Goal: Information Seeking & Learning: Learn about a topic

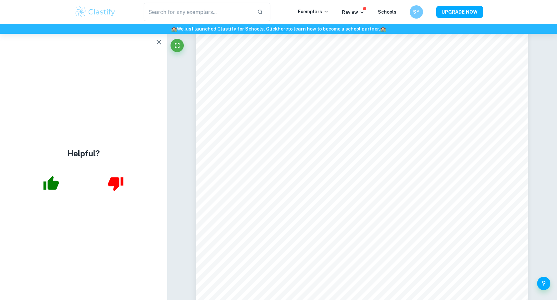
scroll to position [626, 0]
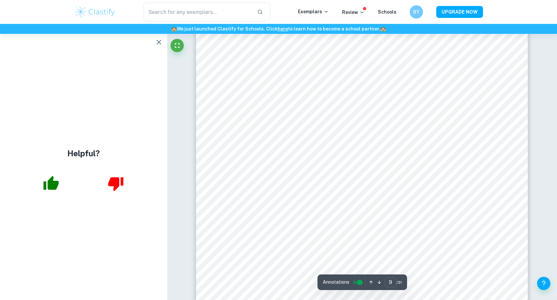
scroll to position [3974, 0]
click at [158, 43] on icon "button" at bounding box center [159, 42] width 5 height 5
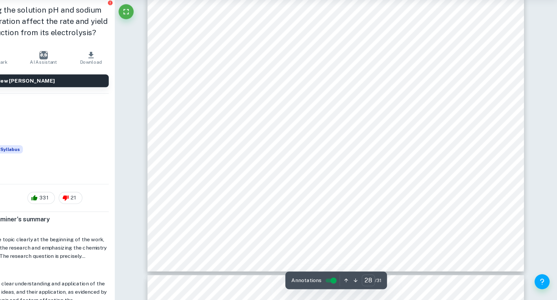
scroll to position [13102, 0]
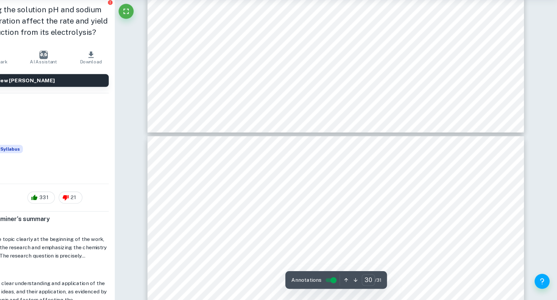
type input "31"
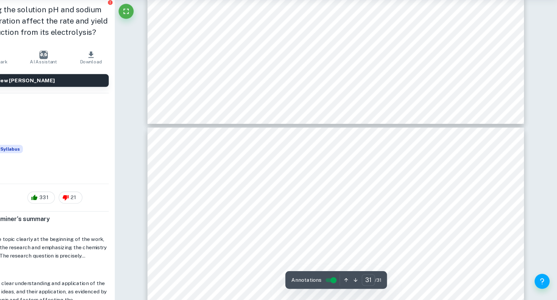
scroll to position [14347, 0]
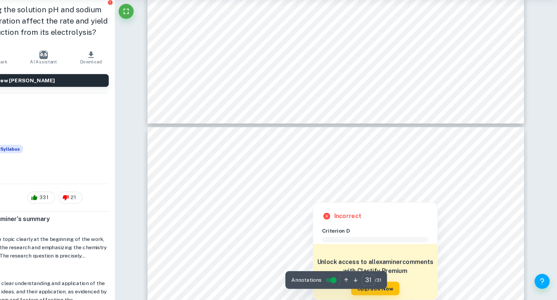
click at [421, 205] on div at bounding box center [341, 208] width 211 height 8
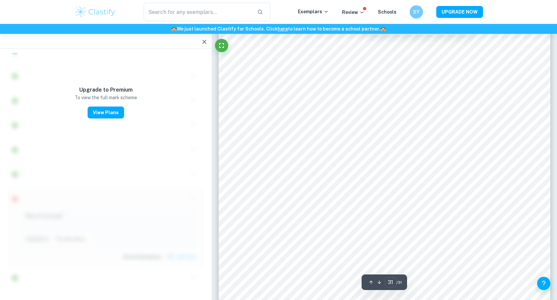
scroll to position [14229, 0]
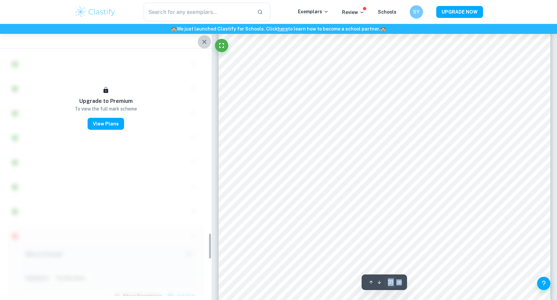
click at [207, 44] on icon "button" at bounding box center [204, 42] width 8 height 8
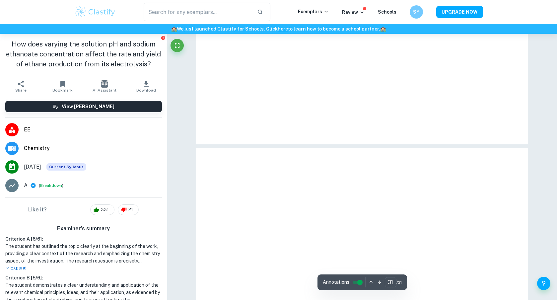
scroll to position [14405, 0]
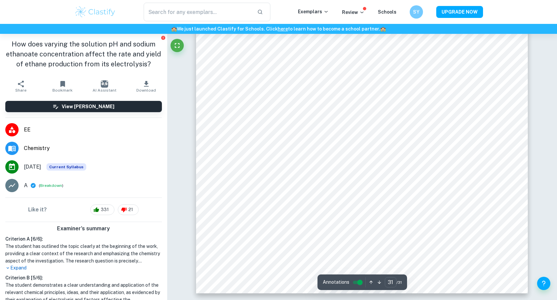
type input "31"
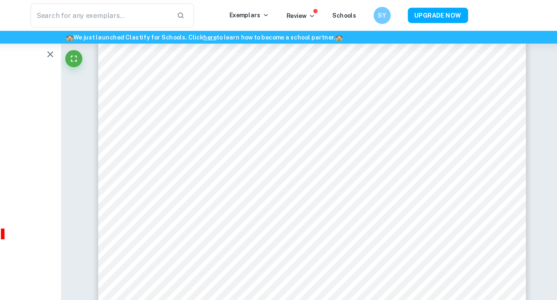
scroll to position [2788, 0]
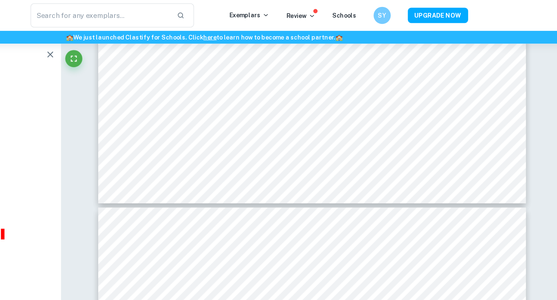
type input "7"
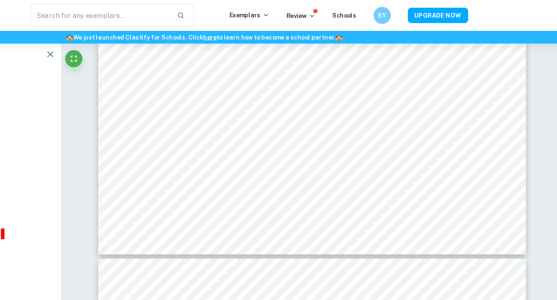
scroll to position [2939, 0]
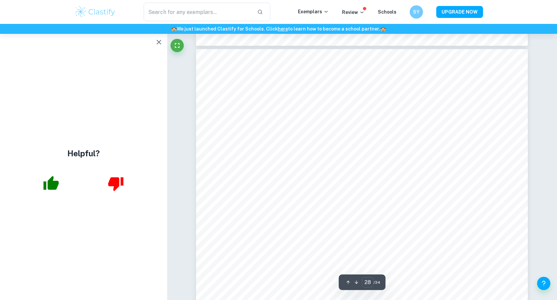
scroll to position [13072, 0]
